Goal: Information Seeking & Learning: Find specific fact

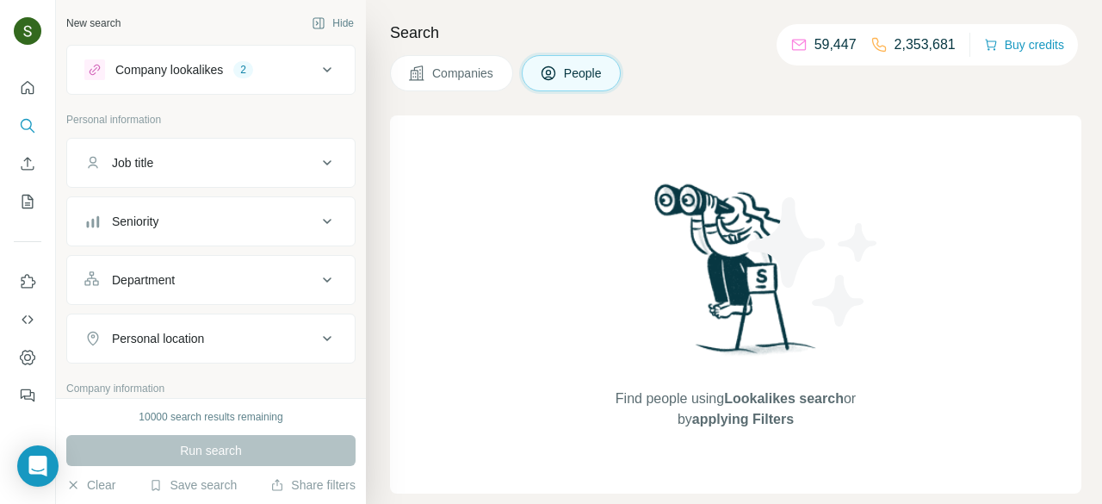
click at [476, 67] on span "Companies" at bounding box center [463, 73] width 63 height 17
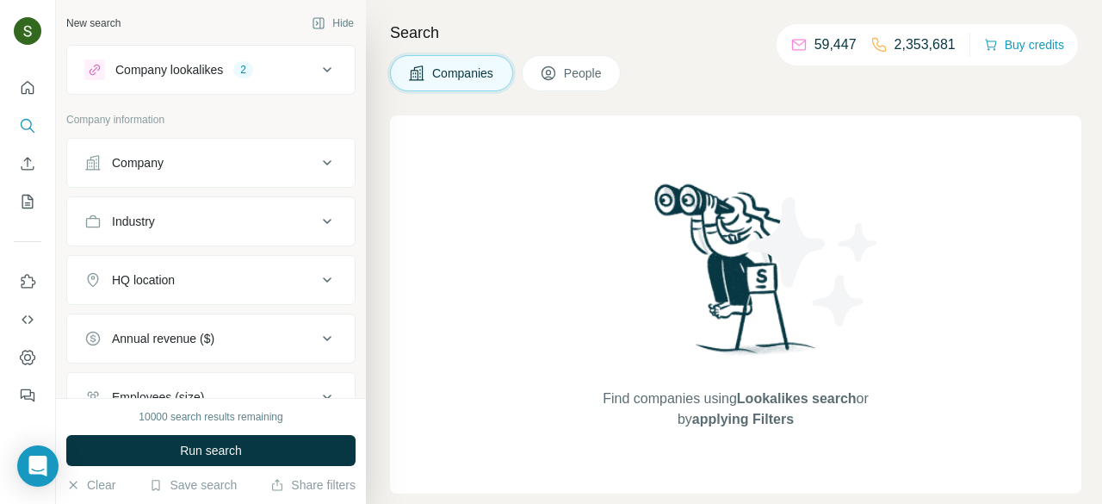
click at [253, 160] on div "Company" at bounding box center [200, 162] width 233 height 17
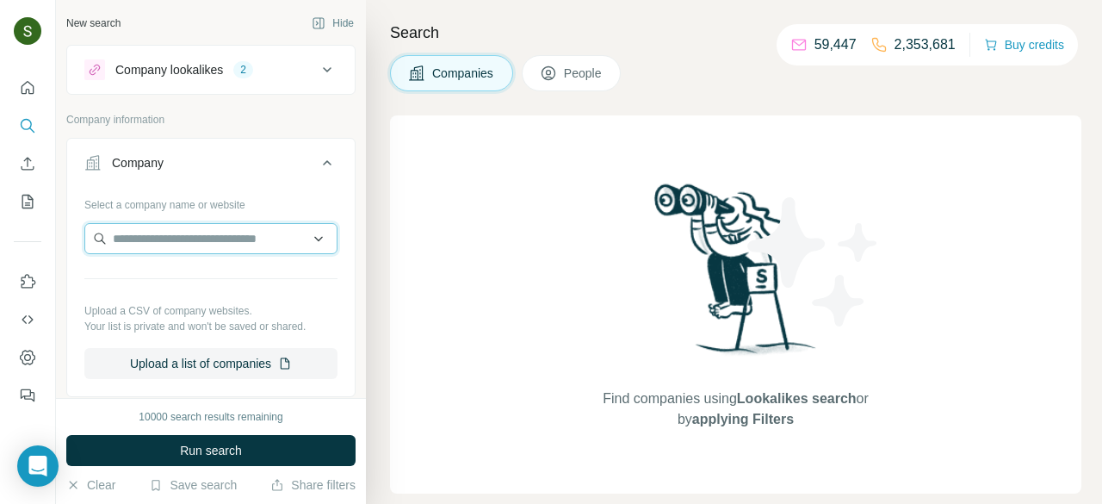
click at [248, 249] on input "text" at bounding box center [210, 238] width 253 height 31
paste input "**********"
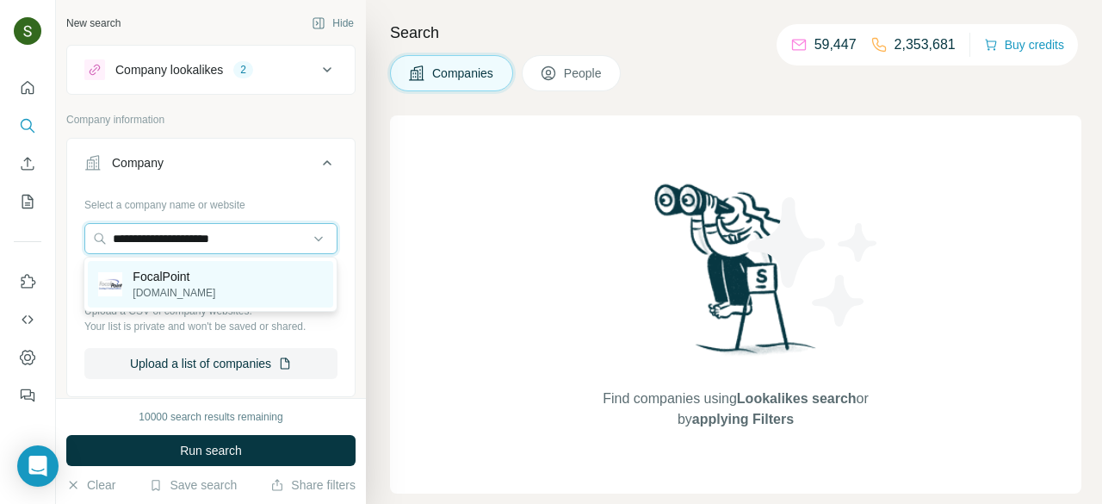
type input "**********"
click at [175, 291] on p "[DOMAIN_NAME]" at bounding box center [174, 293] width 83 height 16
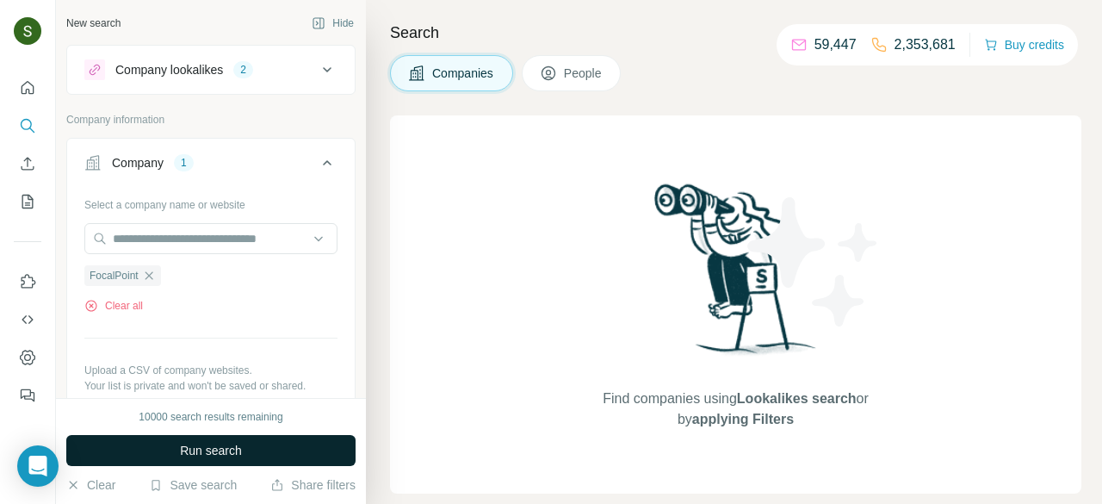
click at [263, 458] on button "Run search" at bounding box center [210, 450] width 289 height 31
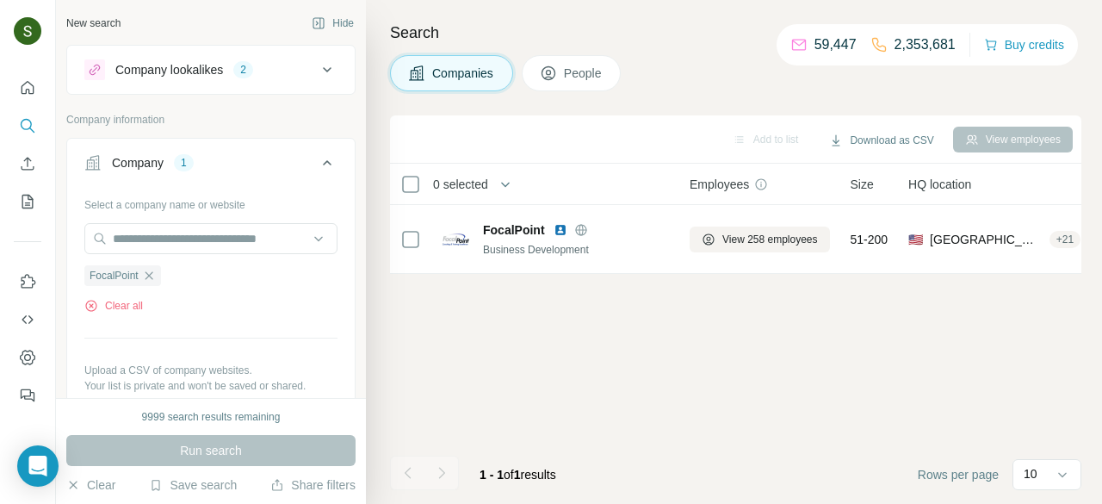
click at [586, 81] on span "People" at bounding box center [584, 73] width 40 height 17
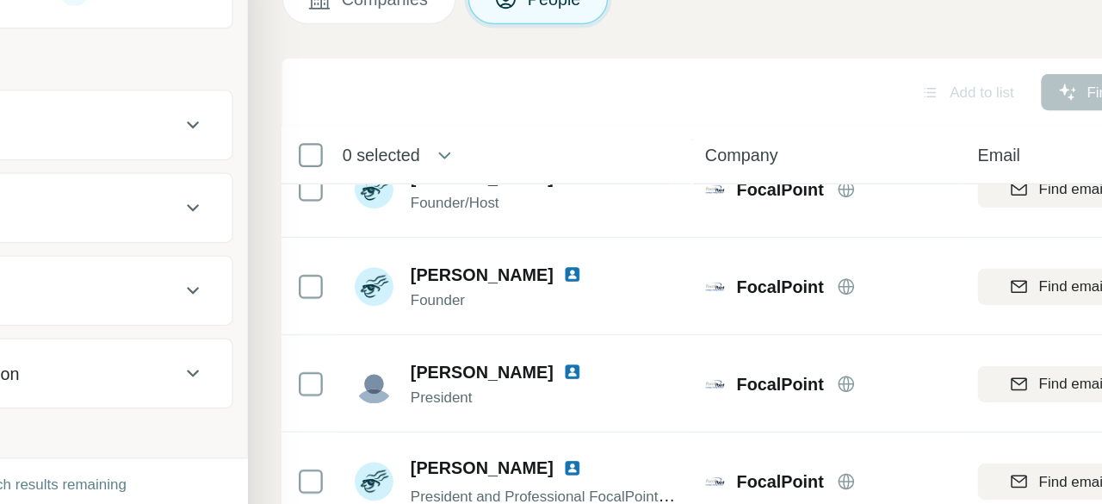
scroll to position [448, 0]
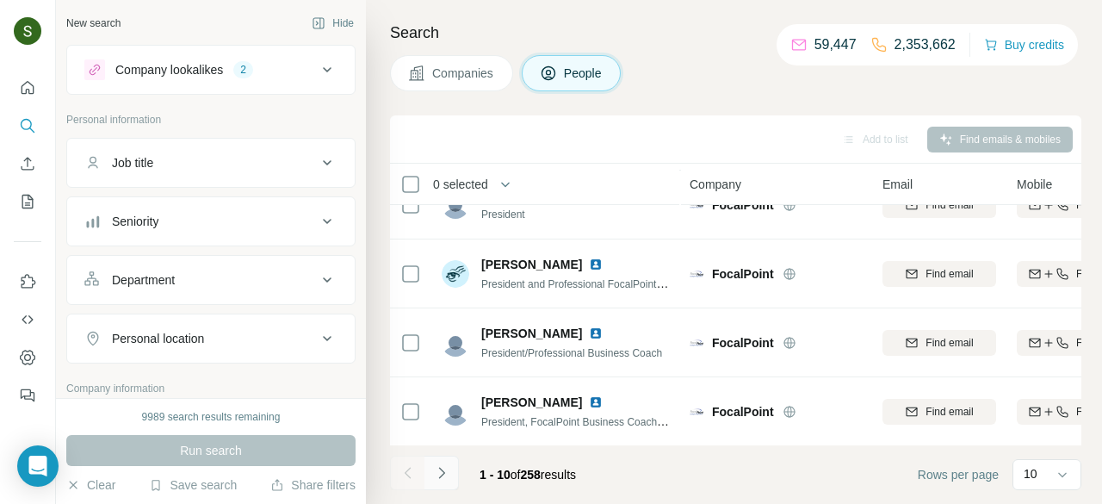
click at [439, 481] on icon "Navigate to next page" at bounding box center [441, 472] width 17 height 17
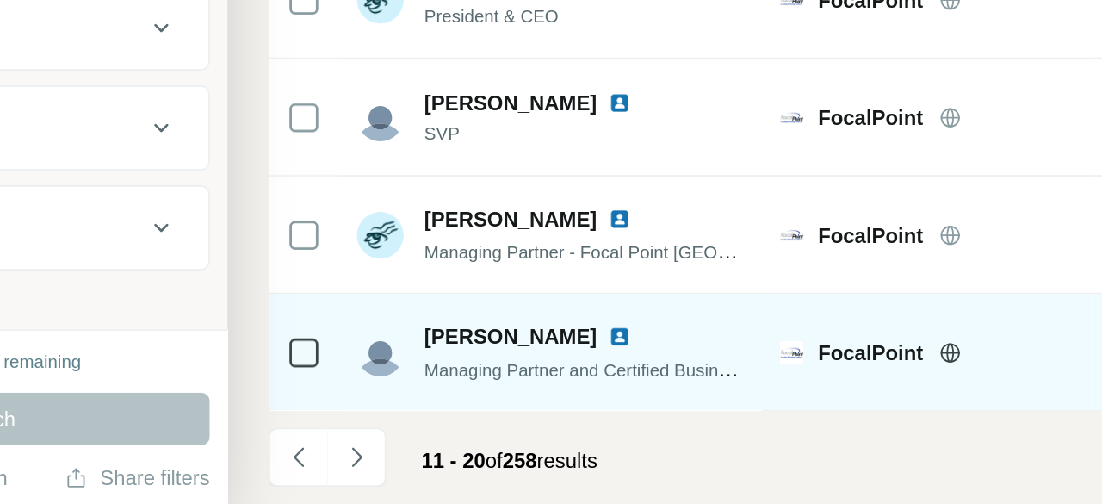
scroll to position [0, 0]
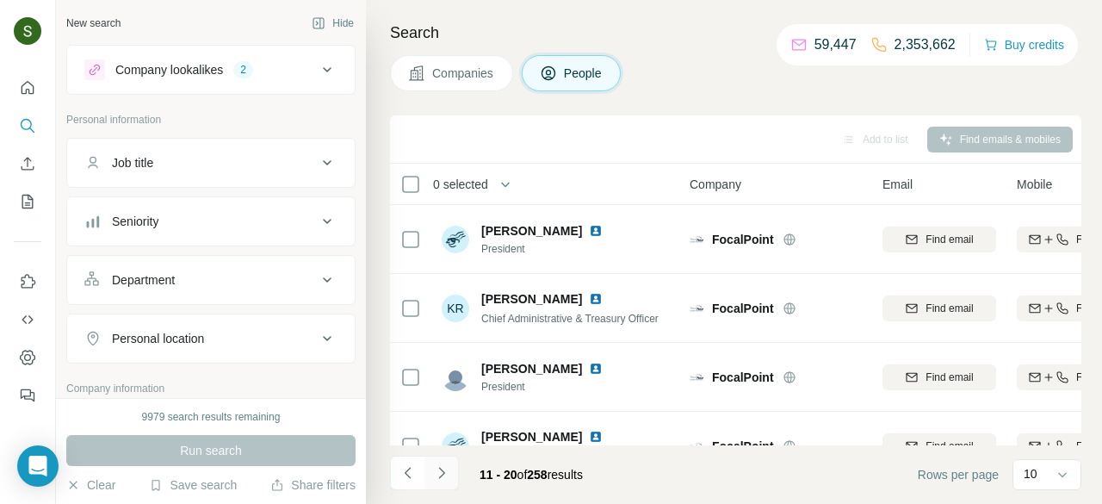
click at [448, 482] on button "Navigate to next page" at bounding box center [442, 473] width 34 height 34
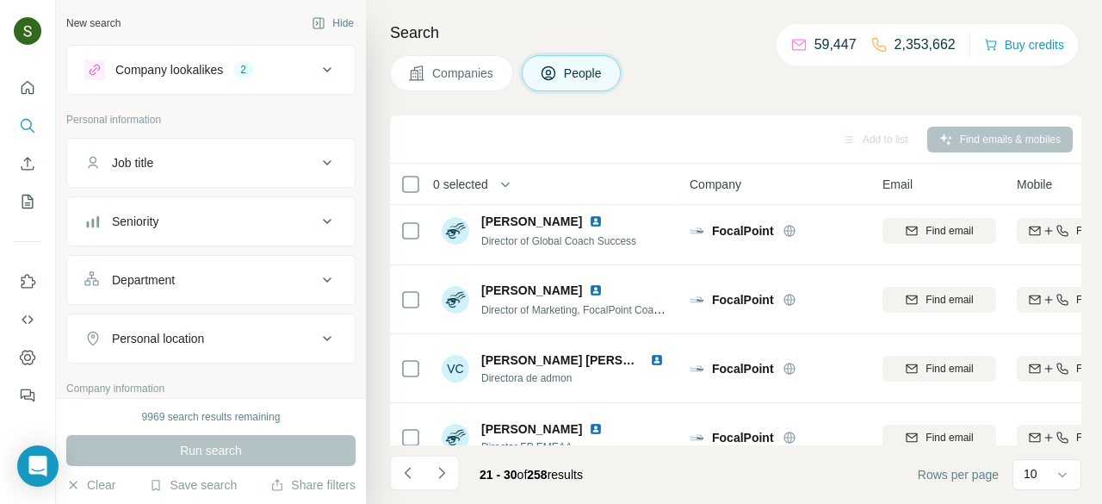
scroll to position [448, 0]
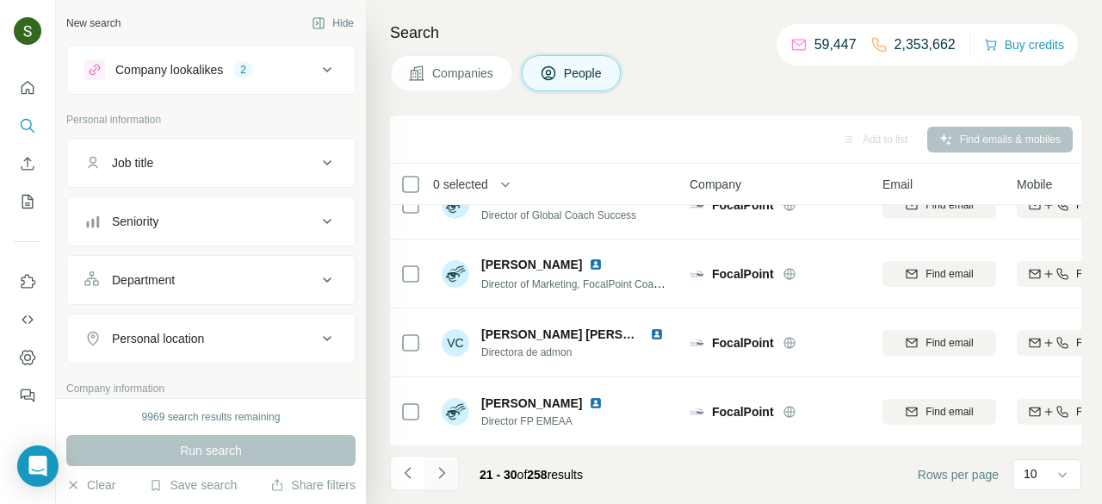
click at [455, 476] on button "Navigate to next page" at bounding box center [442, 473] width 34 height 34
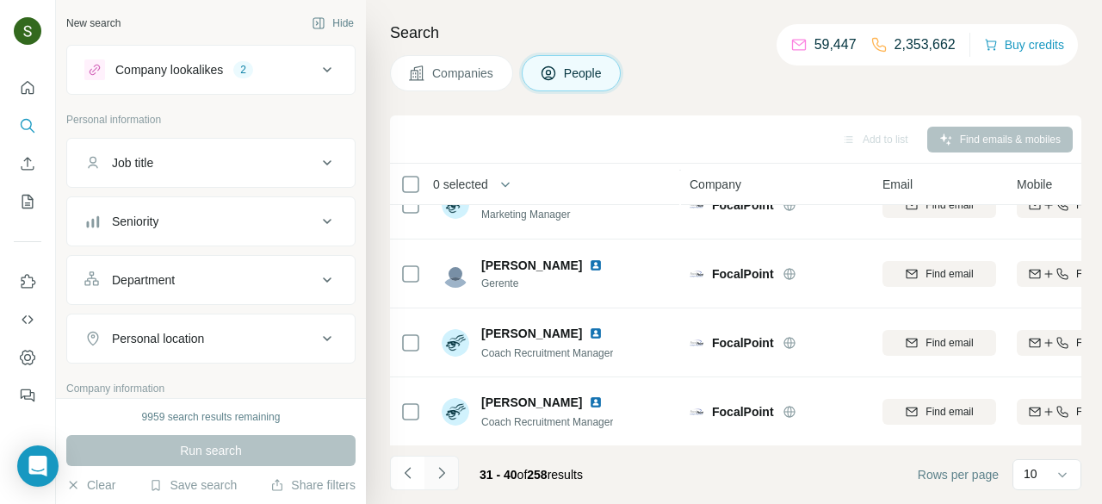
click at [443, 470] on icon "Navigate to next page" at bounding box center [441, 472] width 6 height 11
click at [439, 470] on icon "Navigate to next page" at bounding box center [441, 472] width 17 height 17
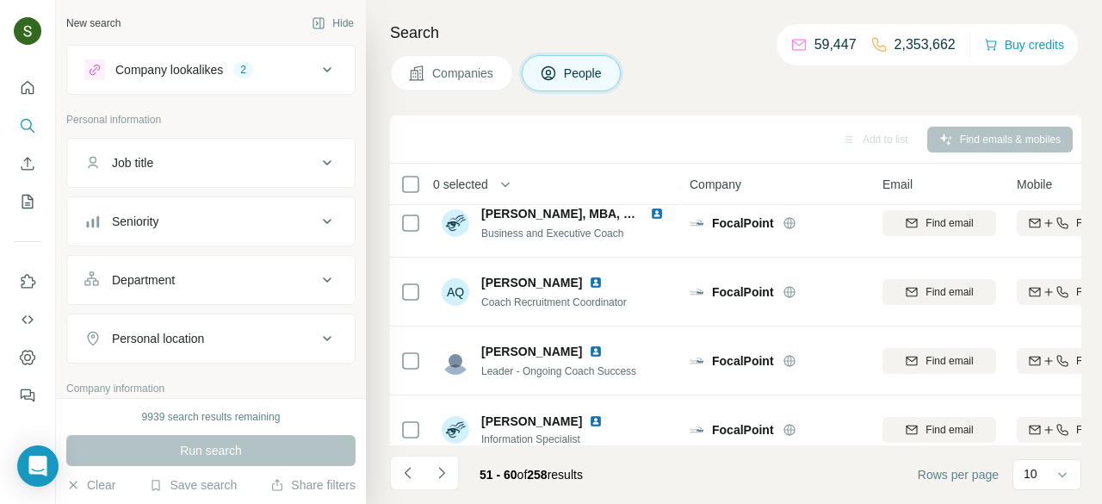
scroll to position [436, 0]
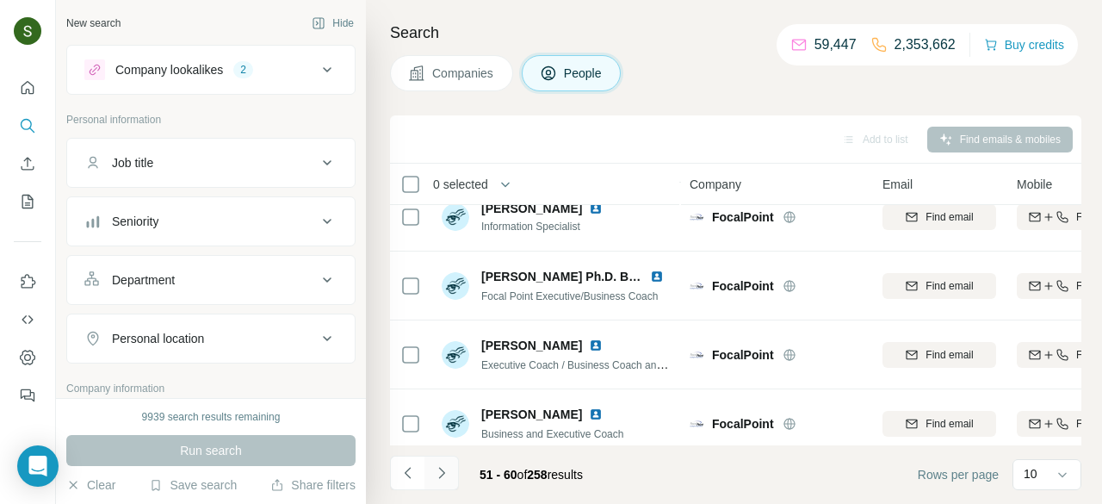
click at [445, 474] on icon "Navigate to next page" at bounding box center [441, 472] width 17 height 17
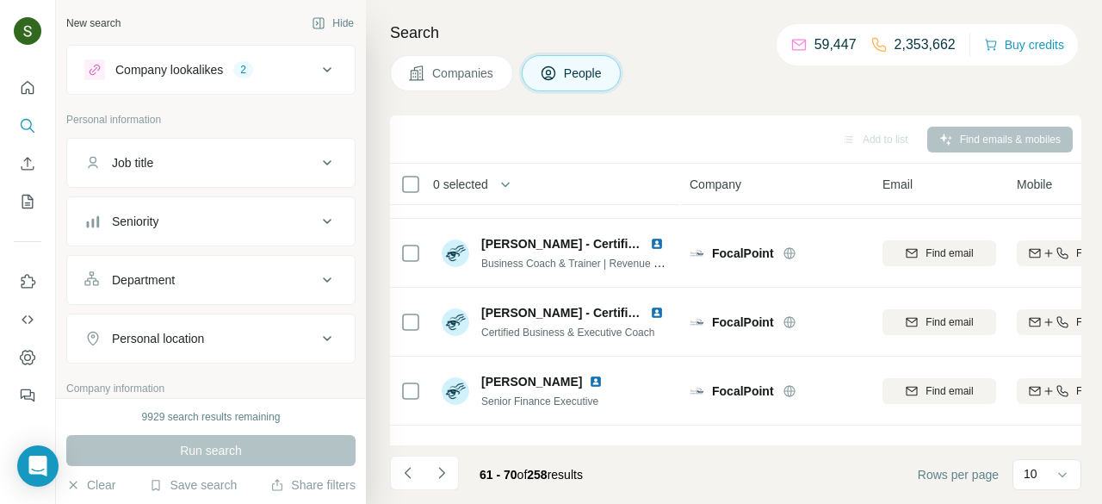
scroll to position [448, 0]
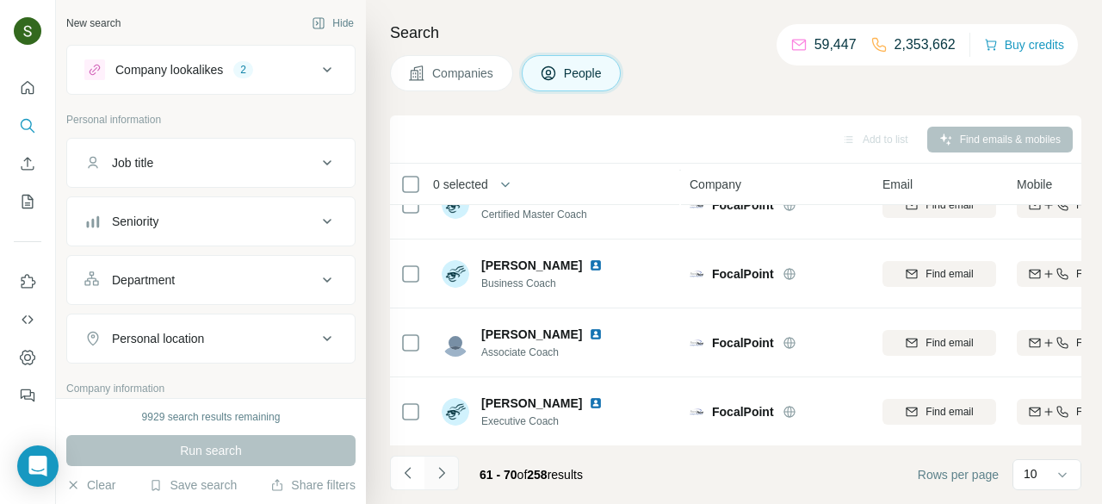
click at [431, 489] on button "Navigate to next page" at bounding box center [442, 473] width 34 height 34
click at [448, 465] on icon "Navigate to next page" at bounding box center [441, 472] width 17 height 17
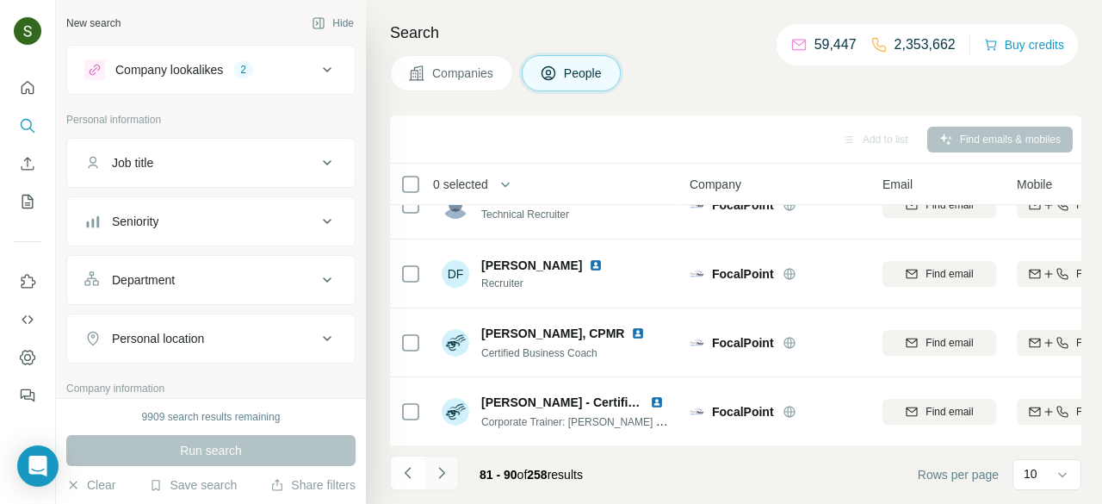
click at [436, 482] on button "Navigate to next page" at bounding box center [442, 473] width 34 height 34
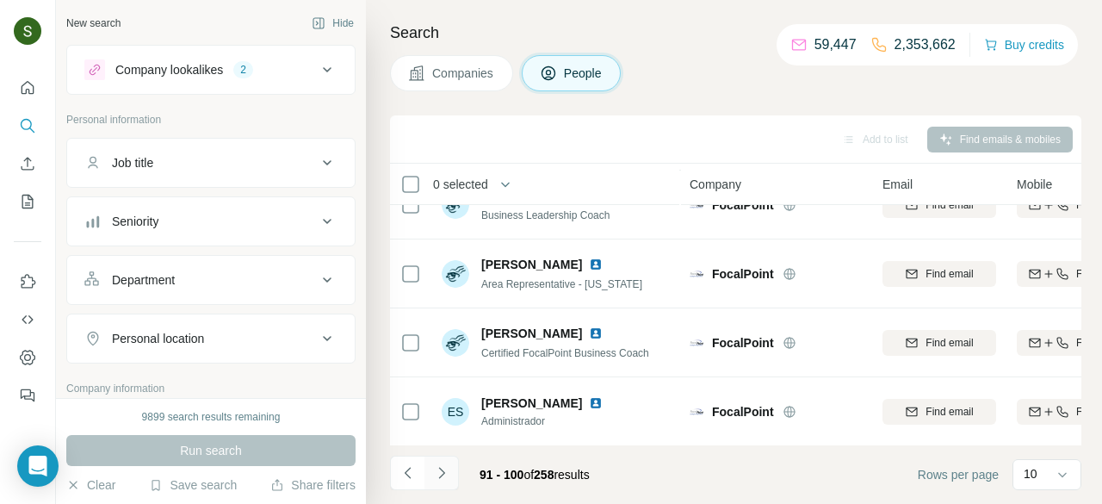
click at [455, 469] on button "Navigate to next page" at bounding box center [442, 473] width 34 height 34
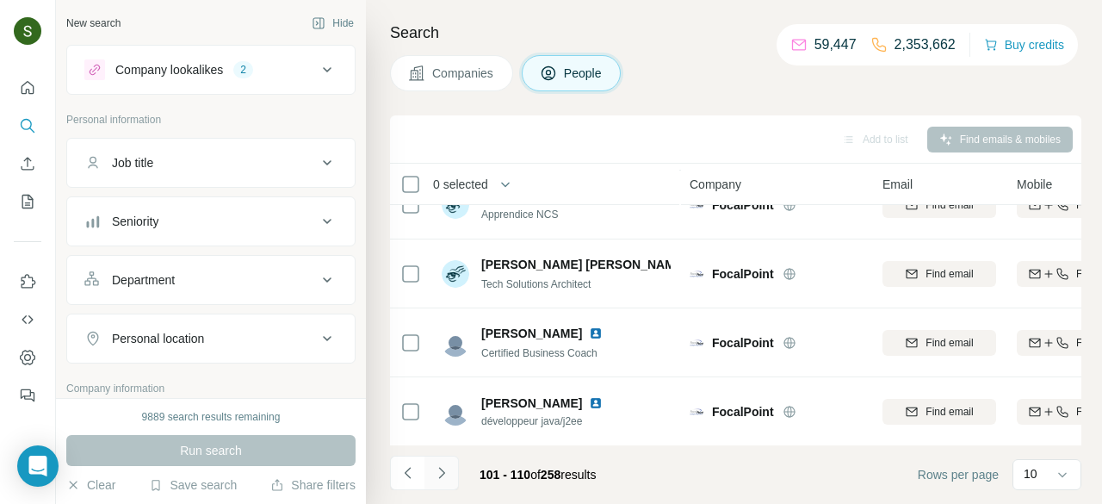
click at [450, 470] on button "Navigate to next page" at bounding box center [442, 473] width 34 height 34
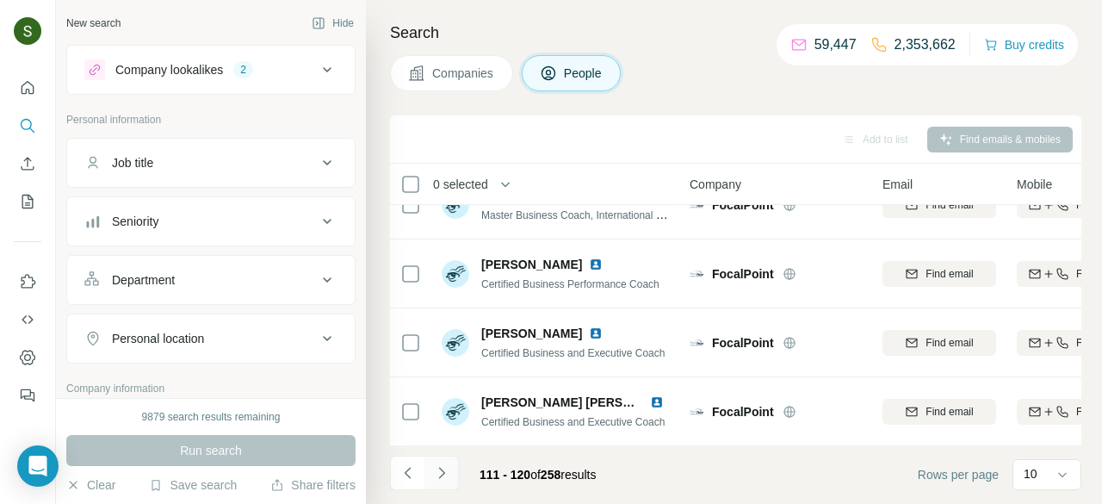
click at [439, 482] on button "Navigate to next page" at bounding box center [442, 473] width 34 height 34
click at [451, 464] on button "Navigate to next page" at bounding box center [442, 473] width 34 height 34
click at [442, 471] on icon "Navigate to next page" at bounding box center [441, 472] width 6 height 11
click at [444, 475] on icon "Navigate to next page" at bounding box center [441, 472] width 17 height 17
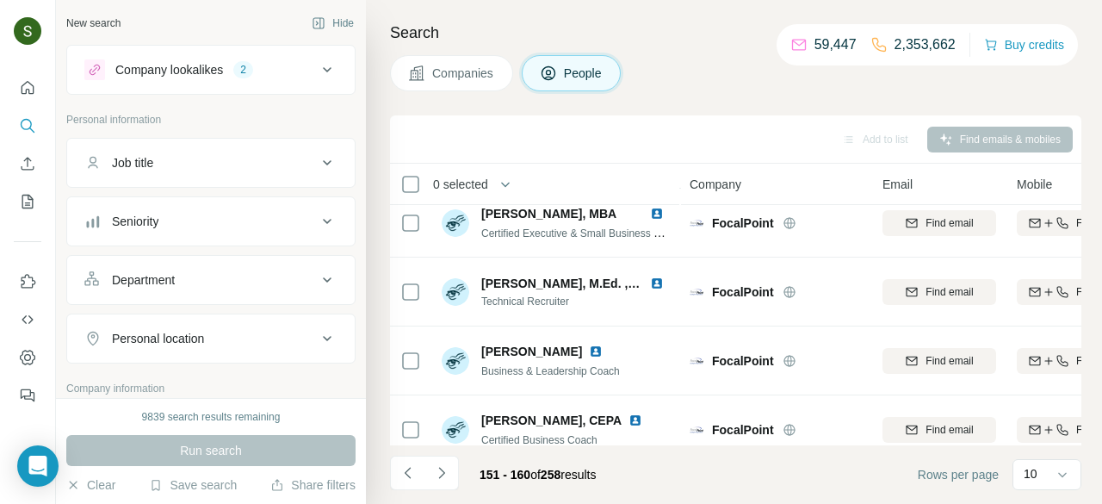
scroll to position [448, 0]
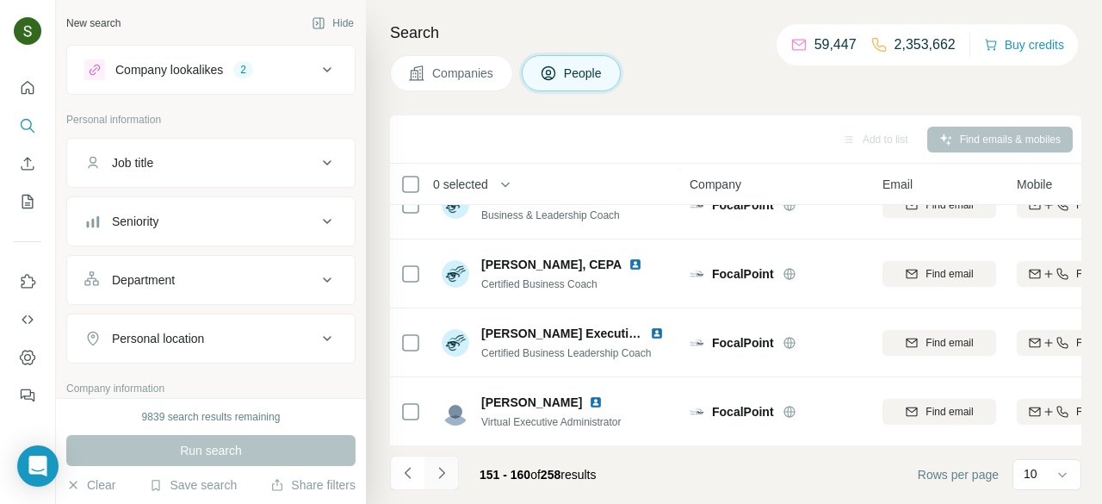
click at [433, 485] on button "Navigate to next page" at bounding box center [442, 473] width 34 height 34
